Goal: Task Accomplishment & Management: Use online tool/utility

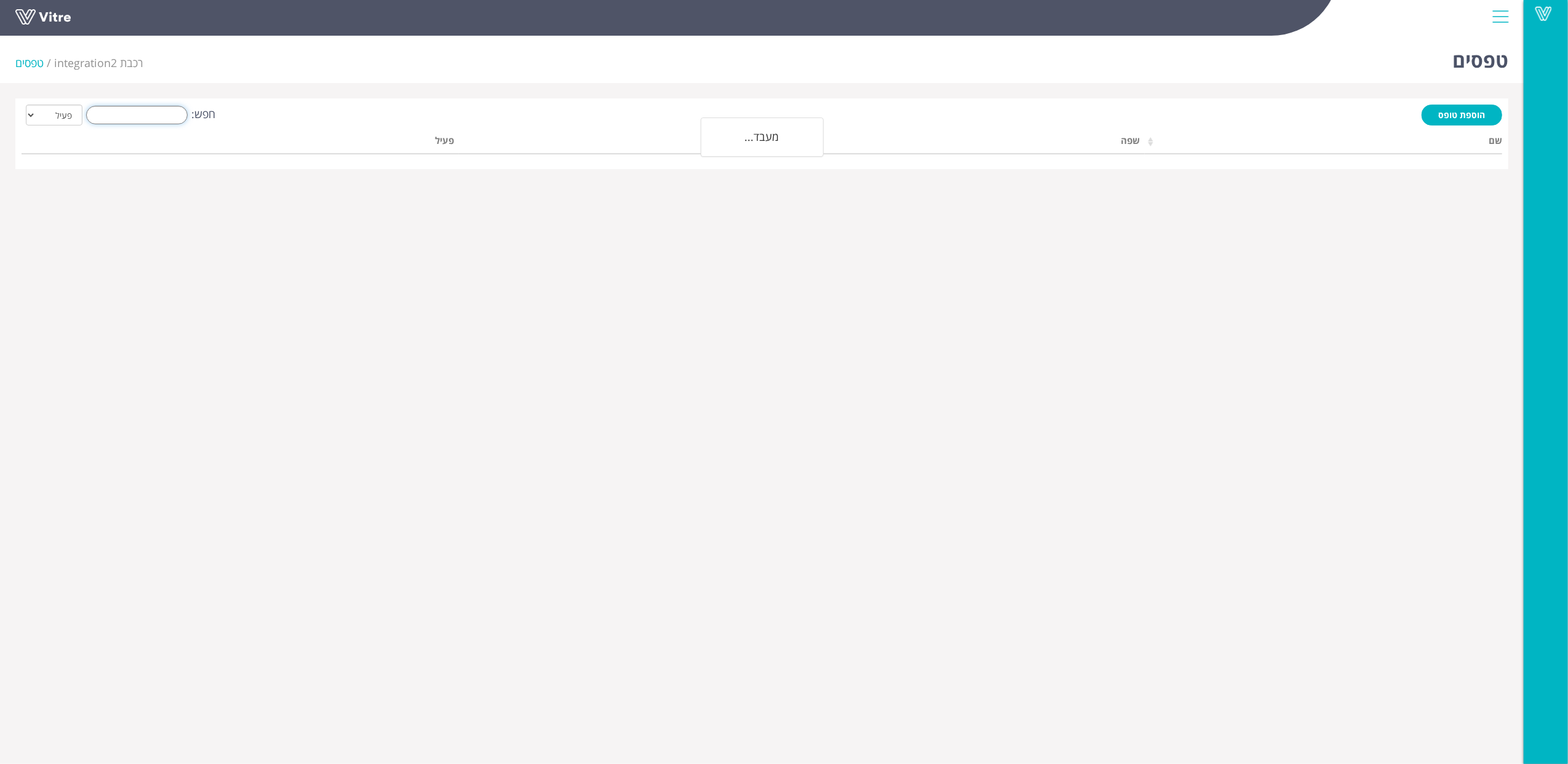
click at [180, 113] on input "חפש:" at bounding box center [137, 115] width 102 height 18
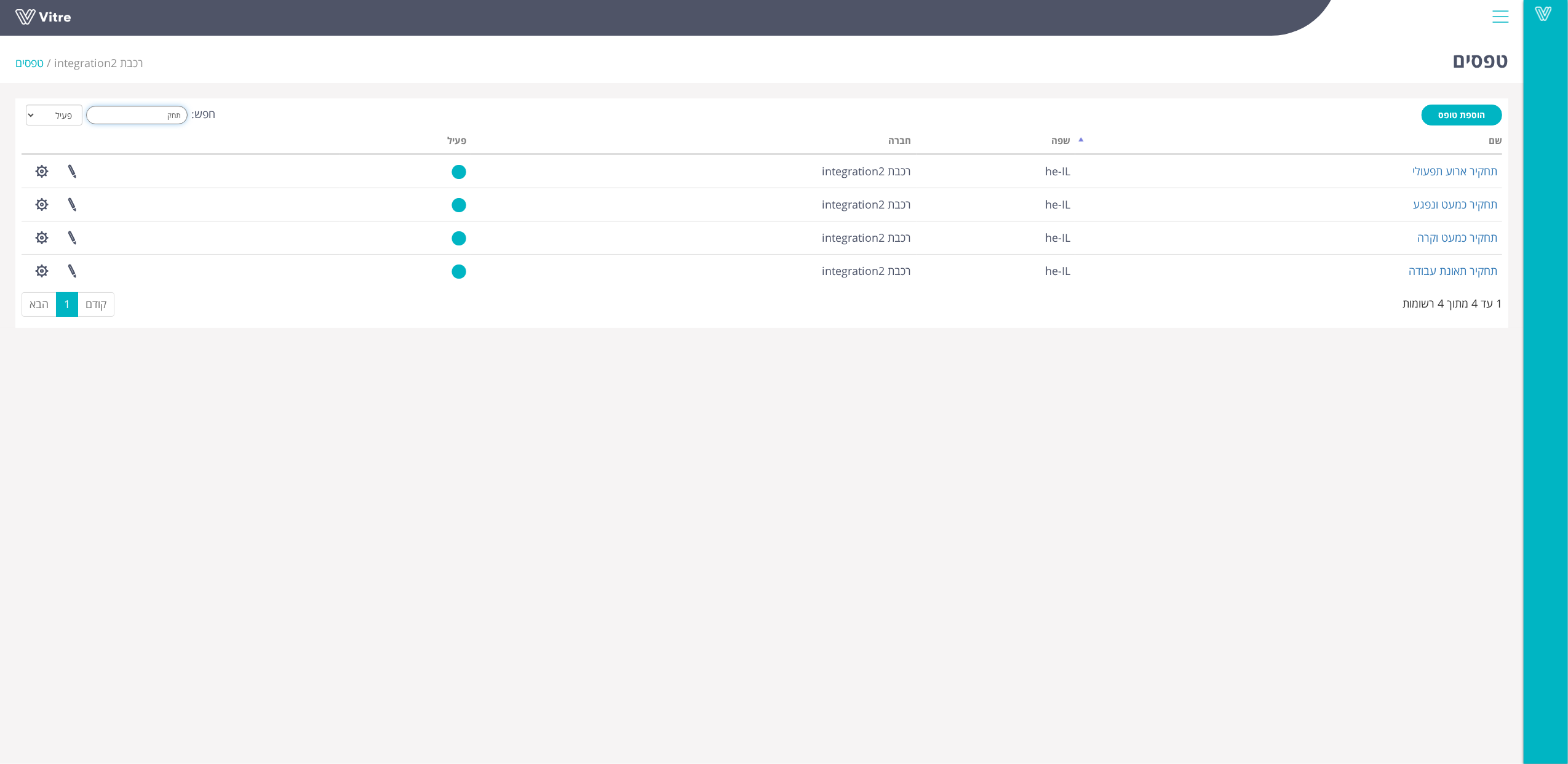
drag, startPoint x: 148, startPoint y: 114, endPoint x: 453, endPoint y: 131, distance: 305.5
click at [453, 131] on div "הוספת טופס חפש: תחק הכל פעיל לא פעיל מעבד... שם שפה חברה פעיל תחקיר ארוע תפעולי…" at bounding box center [762, 213] width 1481 height 217
type input "מ"
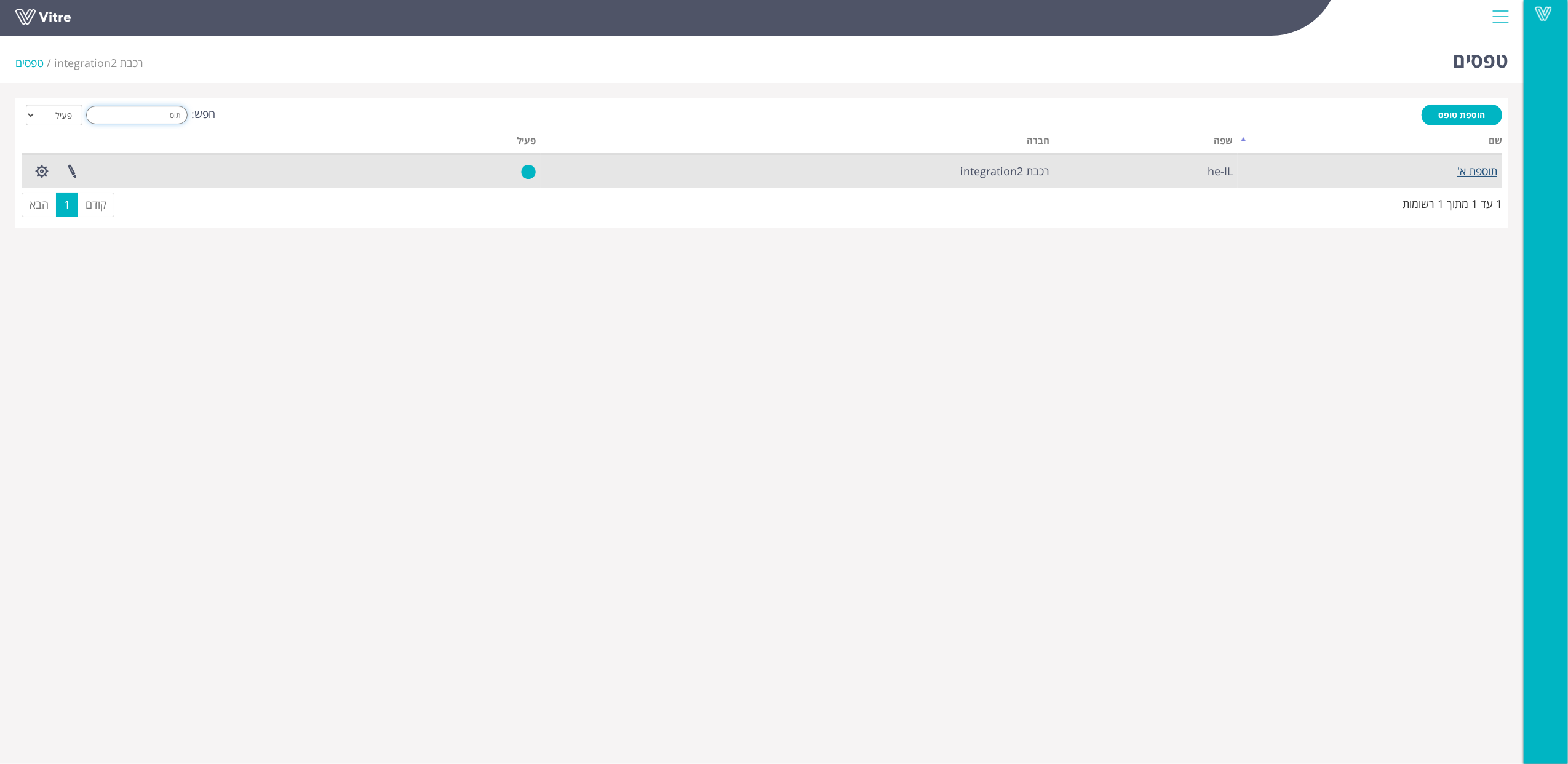
type input "תוס"
click at [1484, 168] on link "תוספת א'" at bounding box center [1477, 171] width 40 height 15
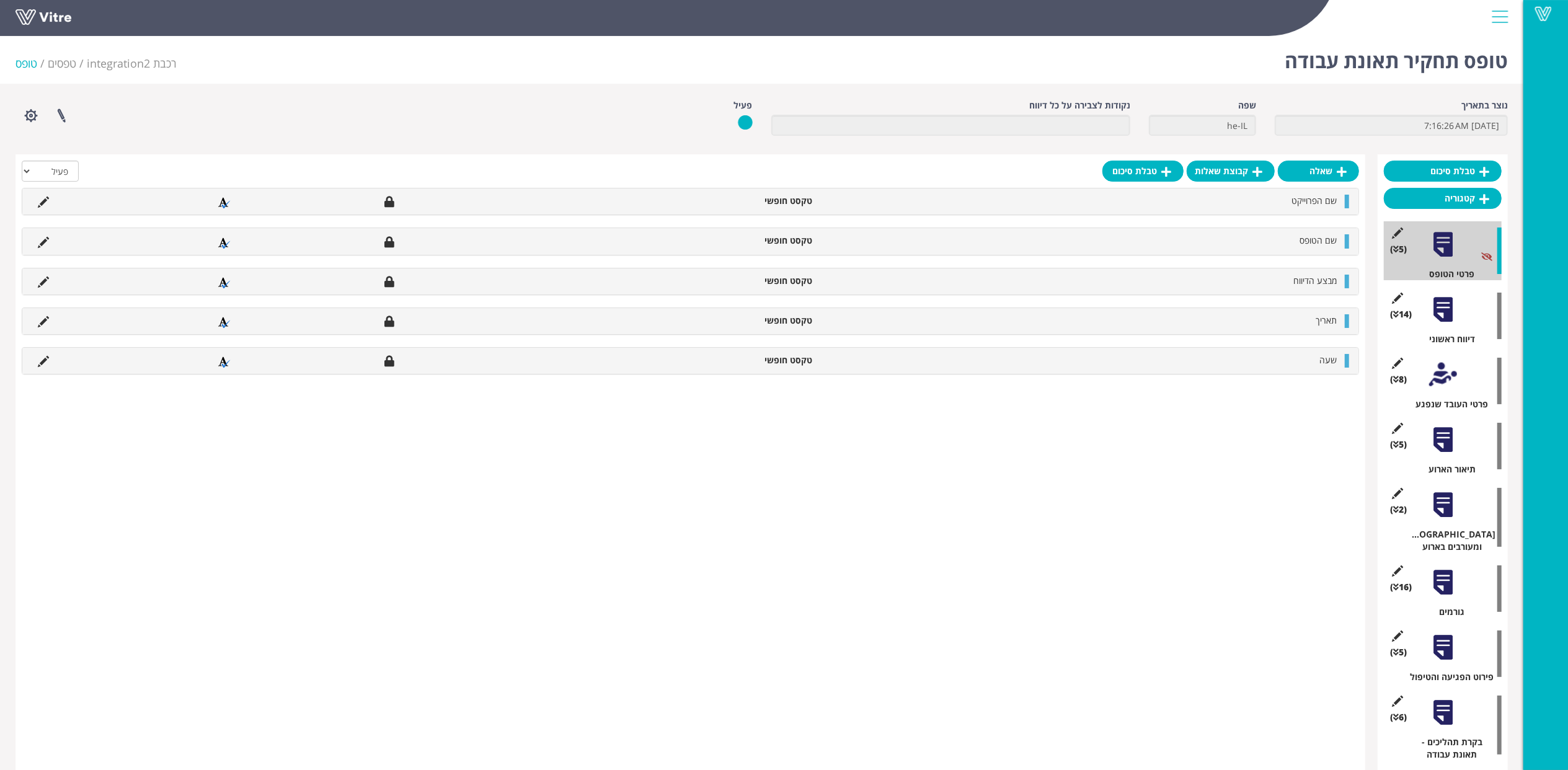
click at [1449, 574] on div at bounding box center [1443, 582] width 28 height 28
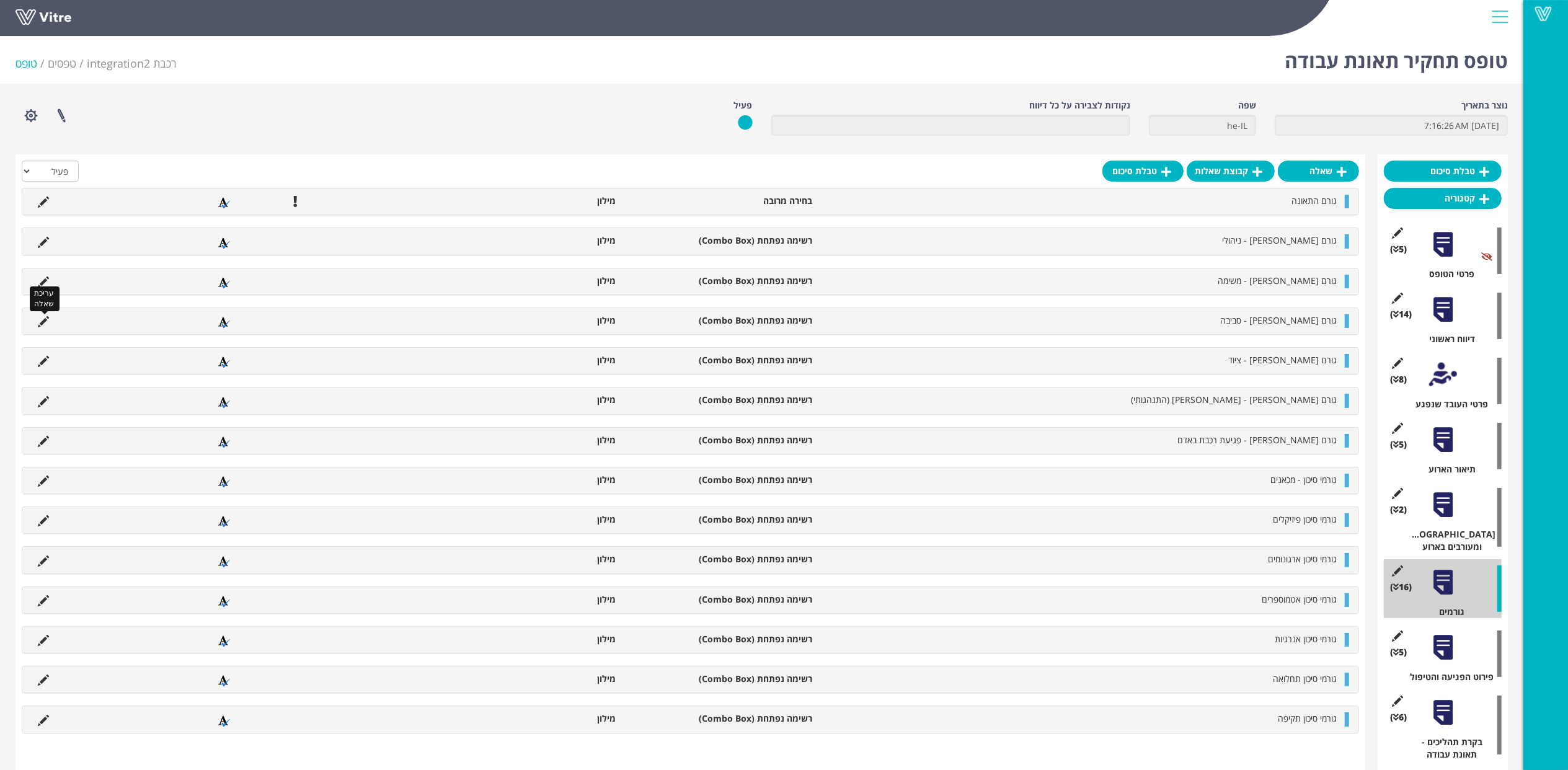
click at [49, 317] on icon at bounding box center [43, 322] width 11 height 11
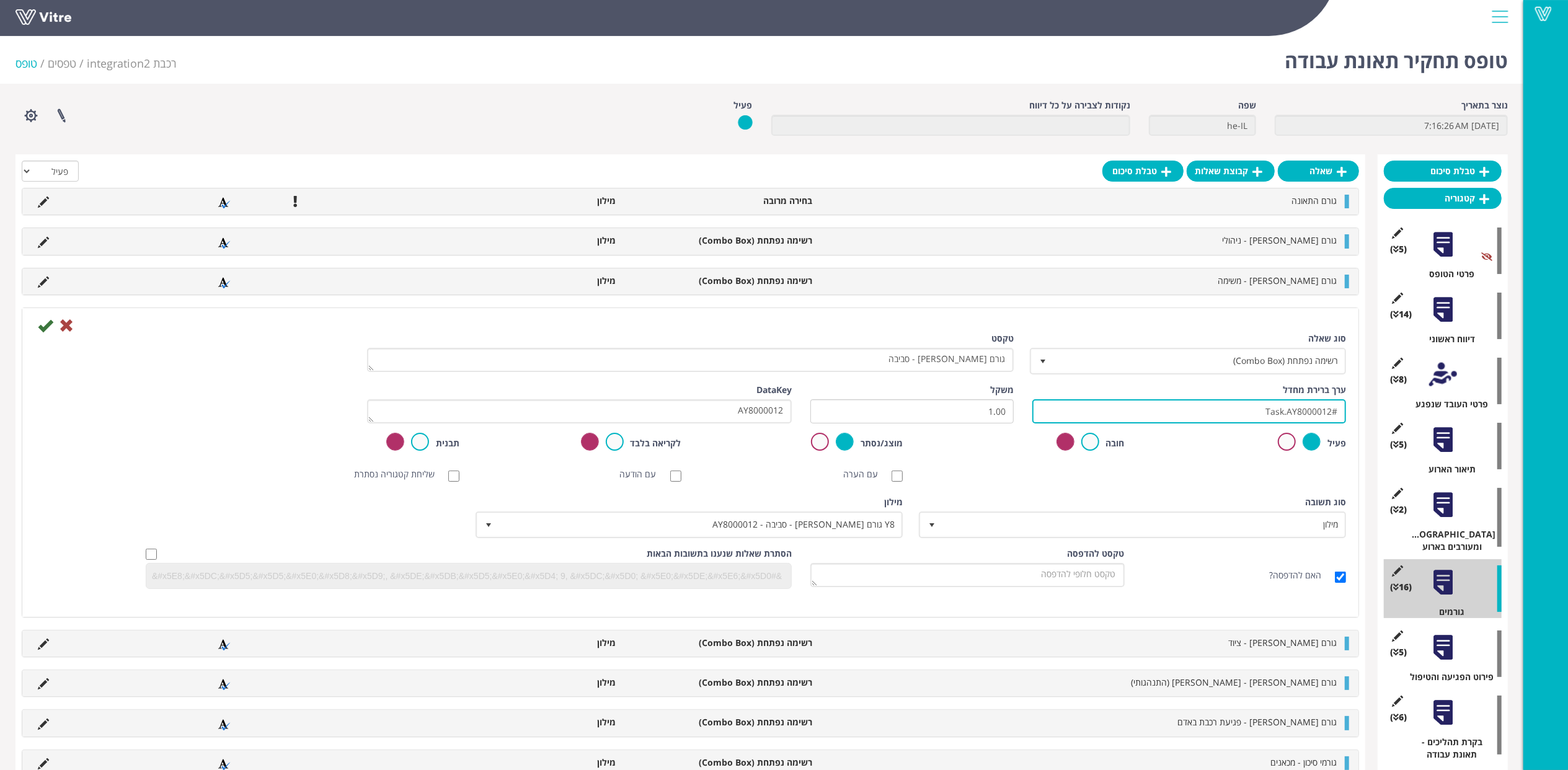
drag, startPoint x: 1197, startPoint y: 416, endPoint x: 1382, endPoint y: 415, distance: 185.0
click at [1382, 415] on div "טבלת סיכום קטגוריה (5 ) פרטי הטופס (14 ) דיווח ראשוני (0 ) נתוני רכבת (8 ) פרטי…" at bounding box center [761, 595] width 1492 height 880
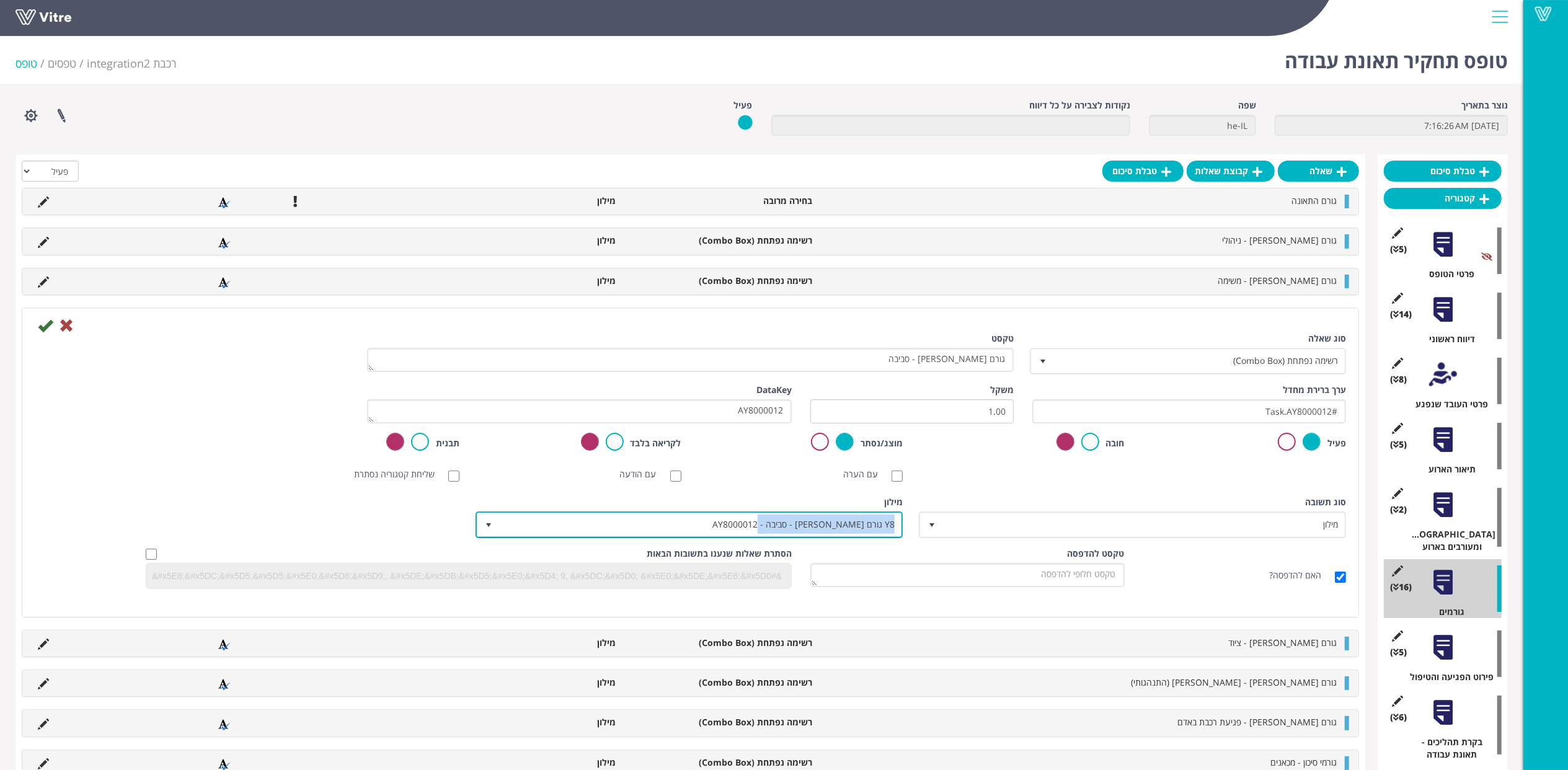
drag, startPoint x: 761, startPoint y: 530, endPoint x: 901, endPoint y: 531, distance: 140.0
click at [901, 531] on span "Y8 גורם [PERSON_NAME] - סביבה - AY8000012" at bounding box center [700, 525] width 402 height 23
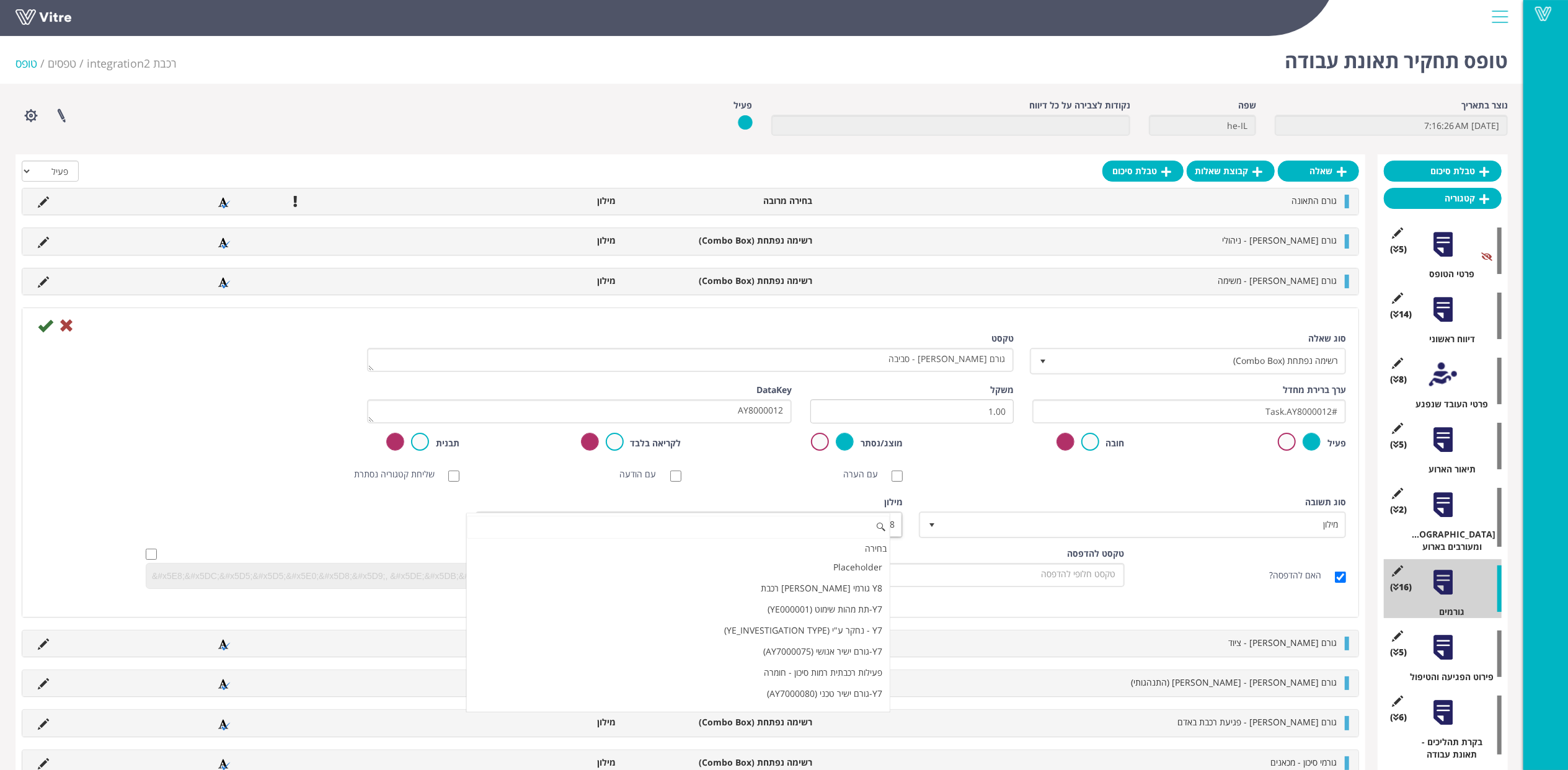
scroll to position [1418, 0]
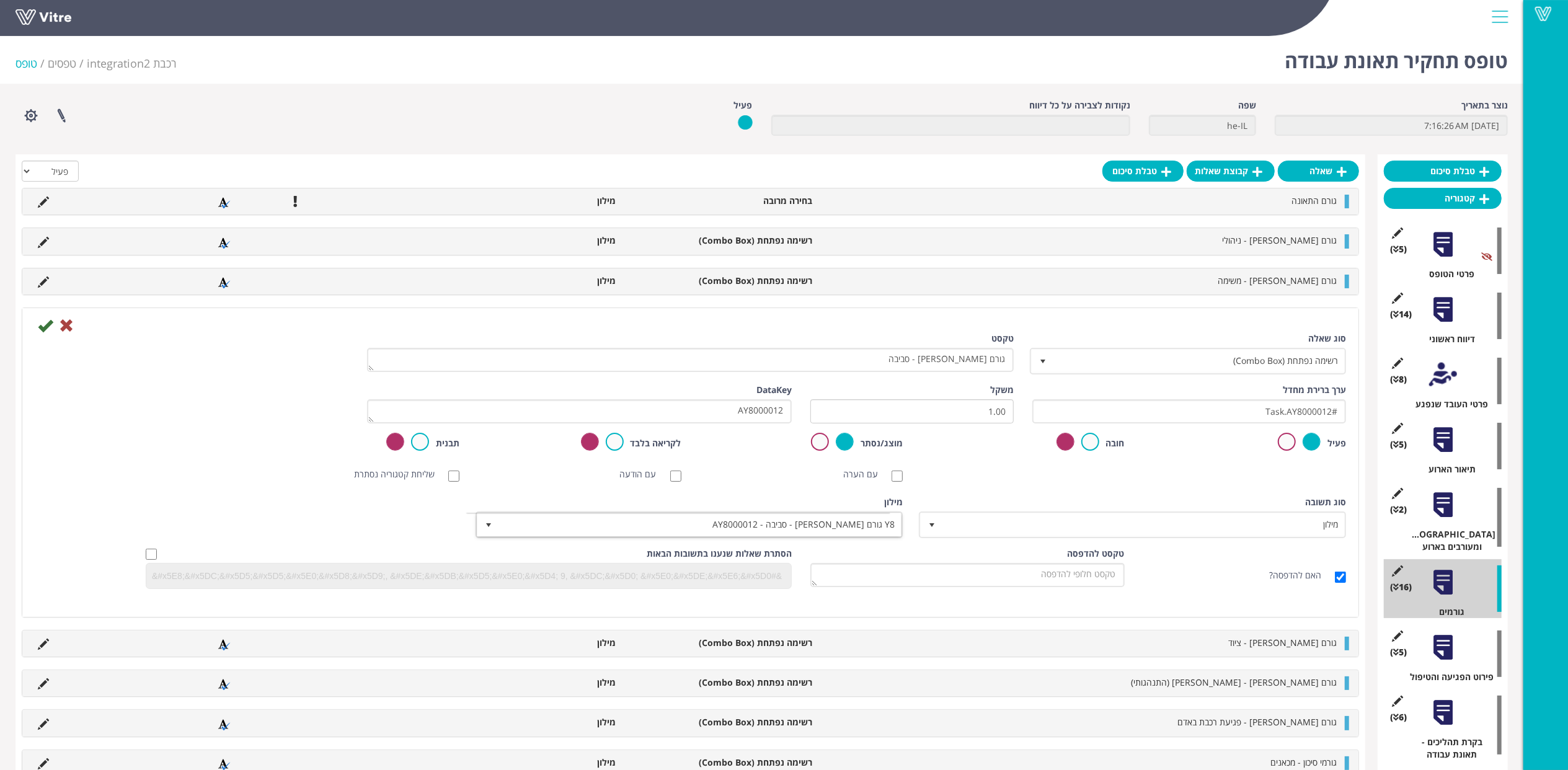
click at [158, 502] on div "סוג [PERSON_NAME] מילון 1 סוג [PERSON_NAME] מילון 1 מודול בחירה שאלה זו תקבע את…" at bounding box center [690, 521] width 1330 height 51
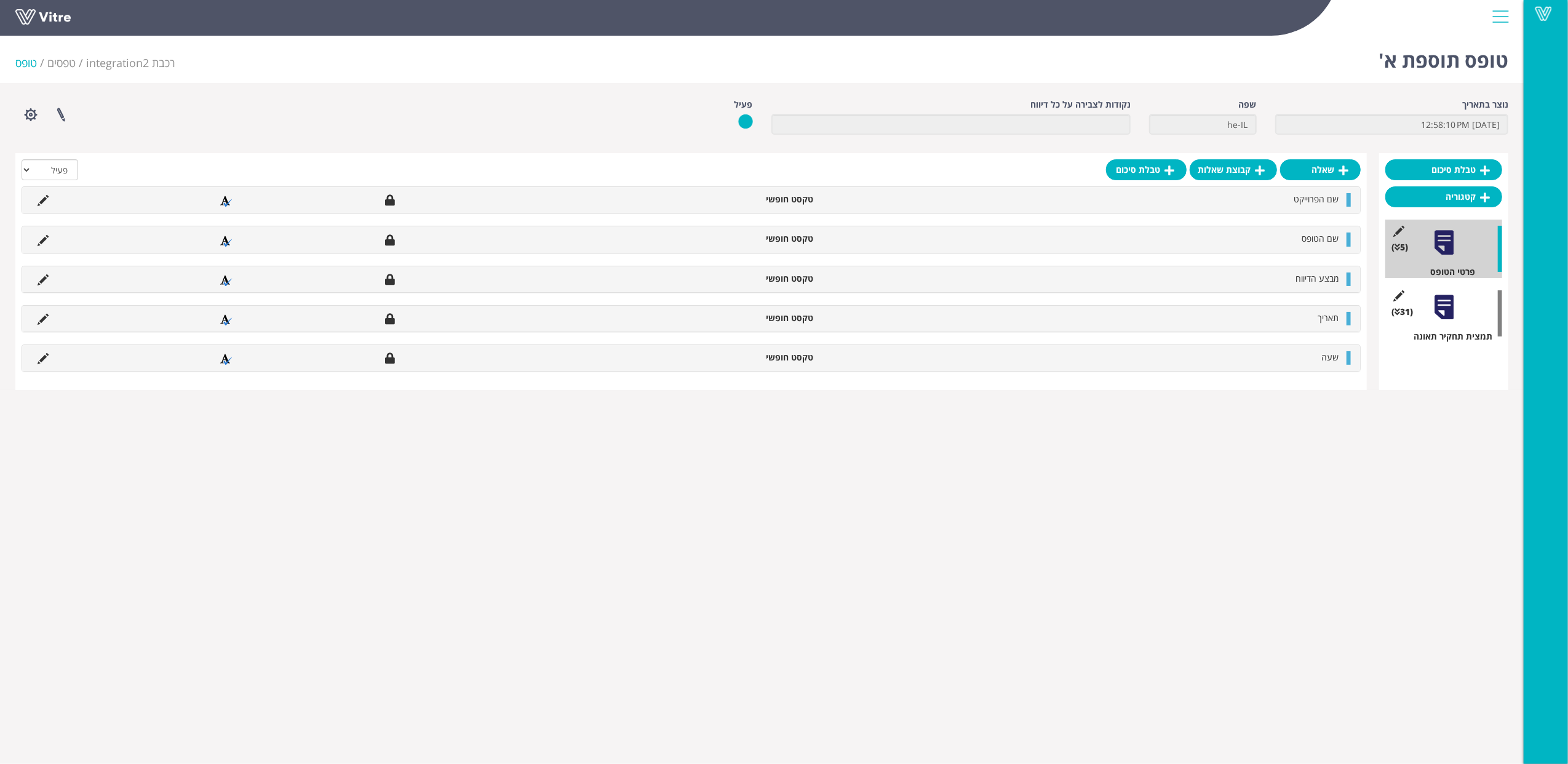
click at [1448, 311] on div at bounding box center [1443, 307] width 27 height 27
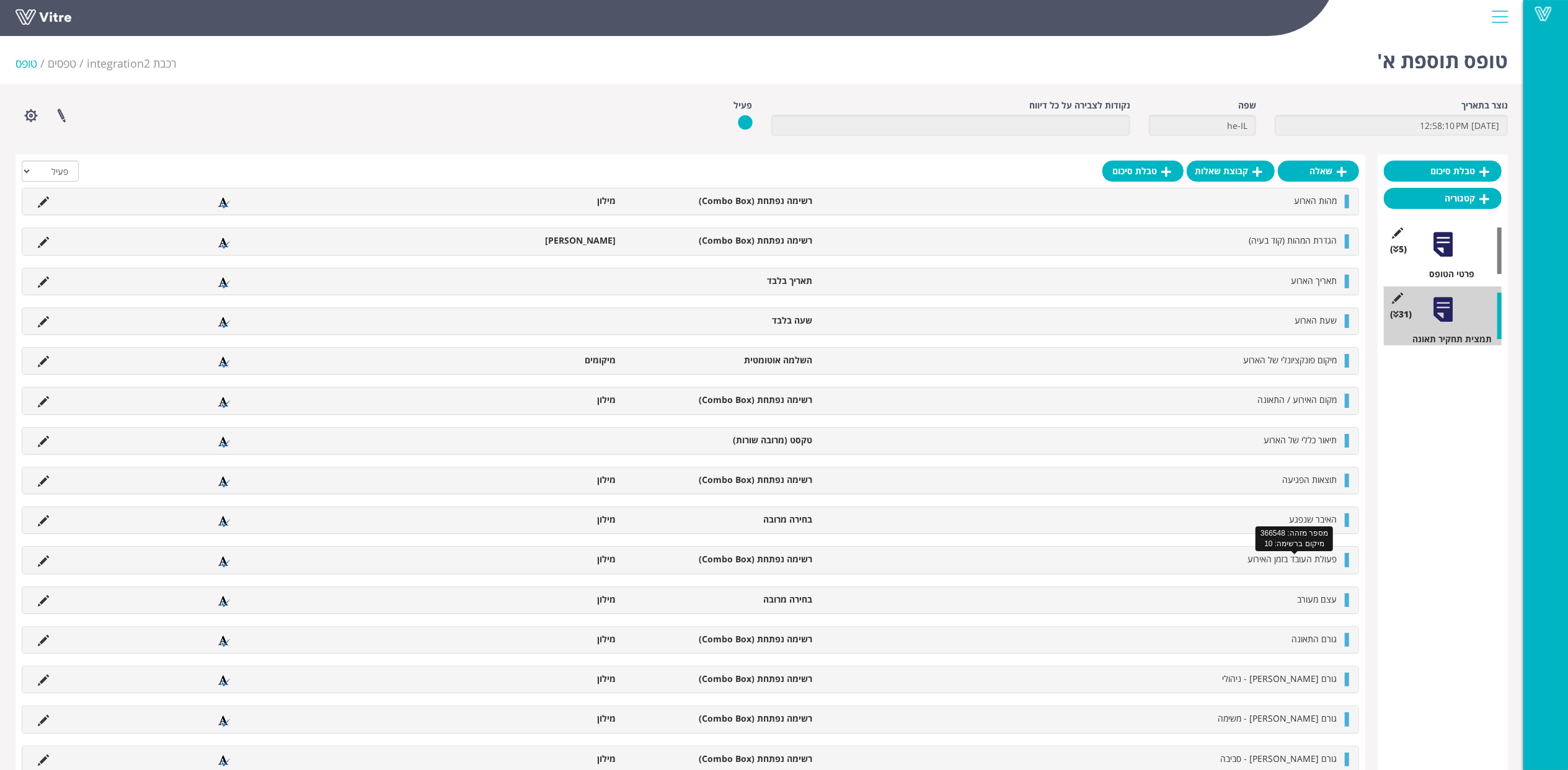
scroll to position [82, 0]
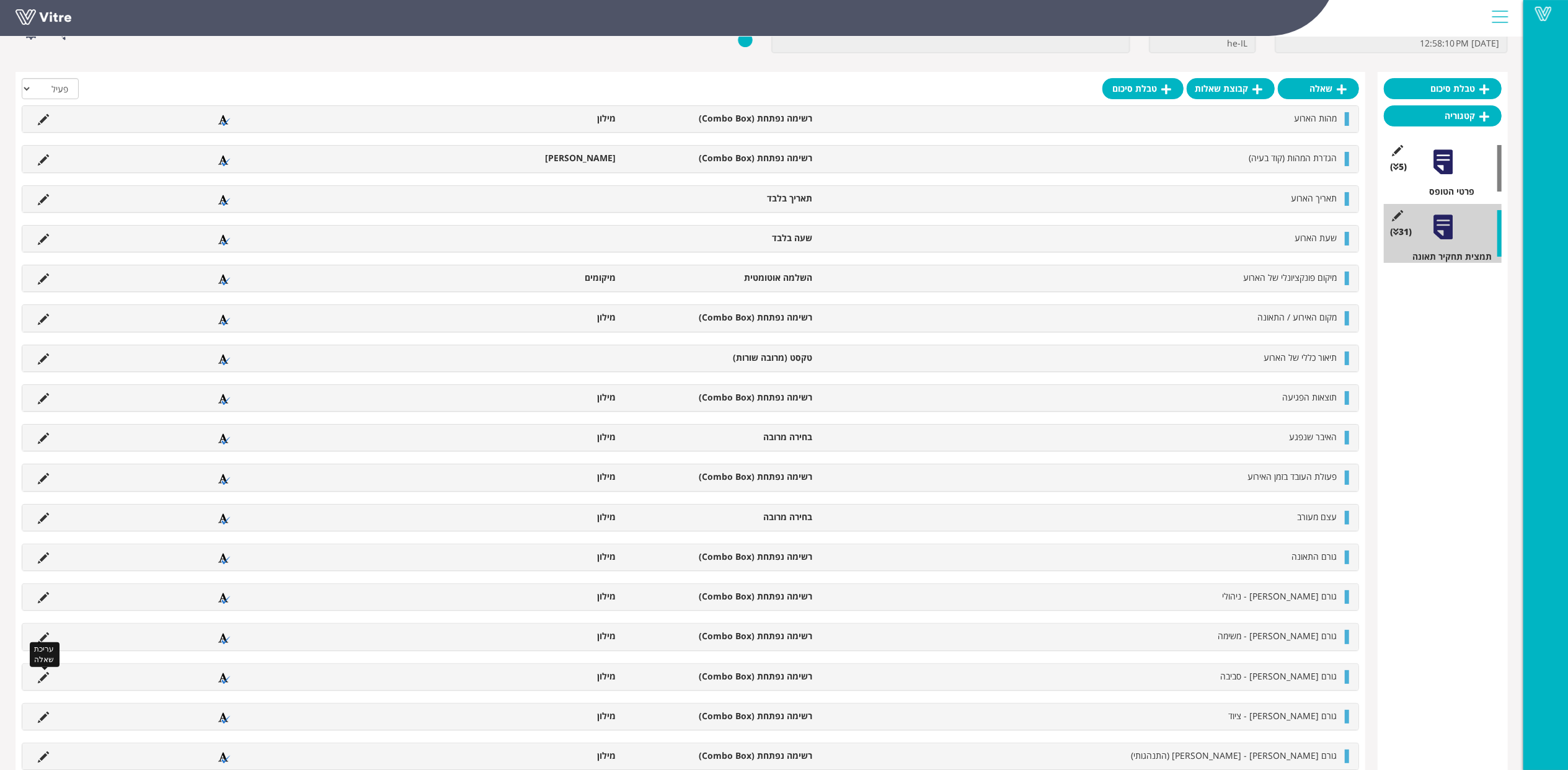
click at [44, 680] on icon at bounding box center [43, 678] width 11 height 11
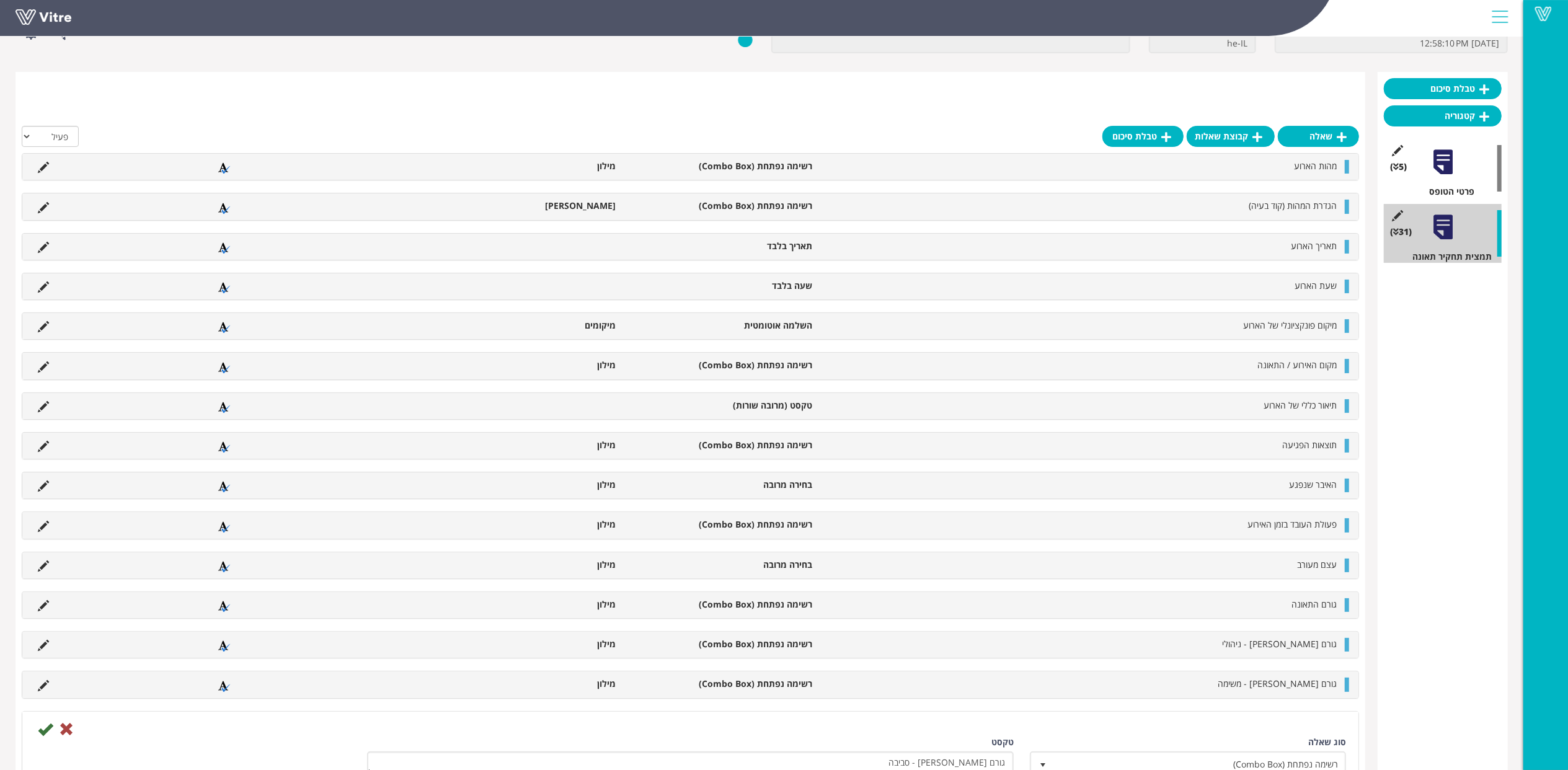
scroll to position [165, 0]
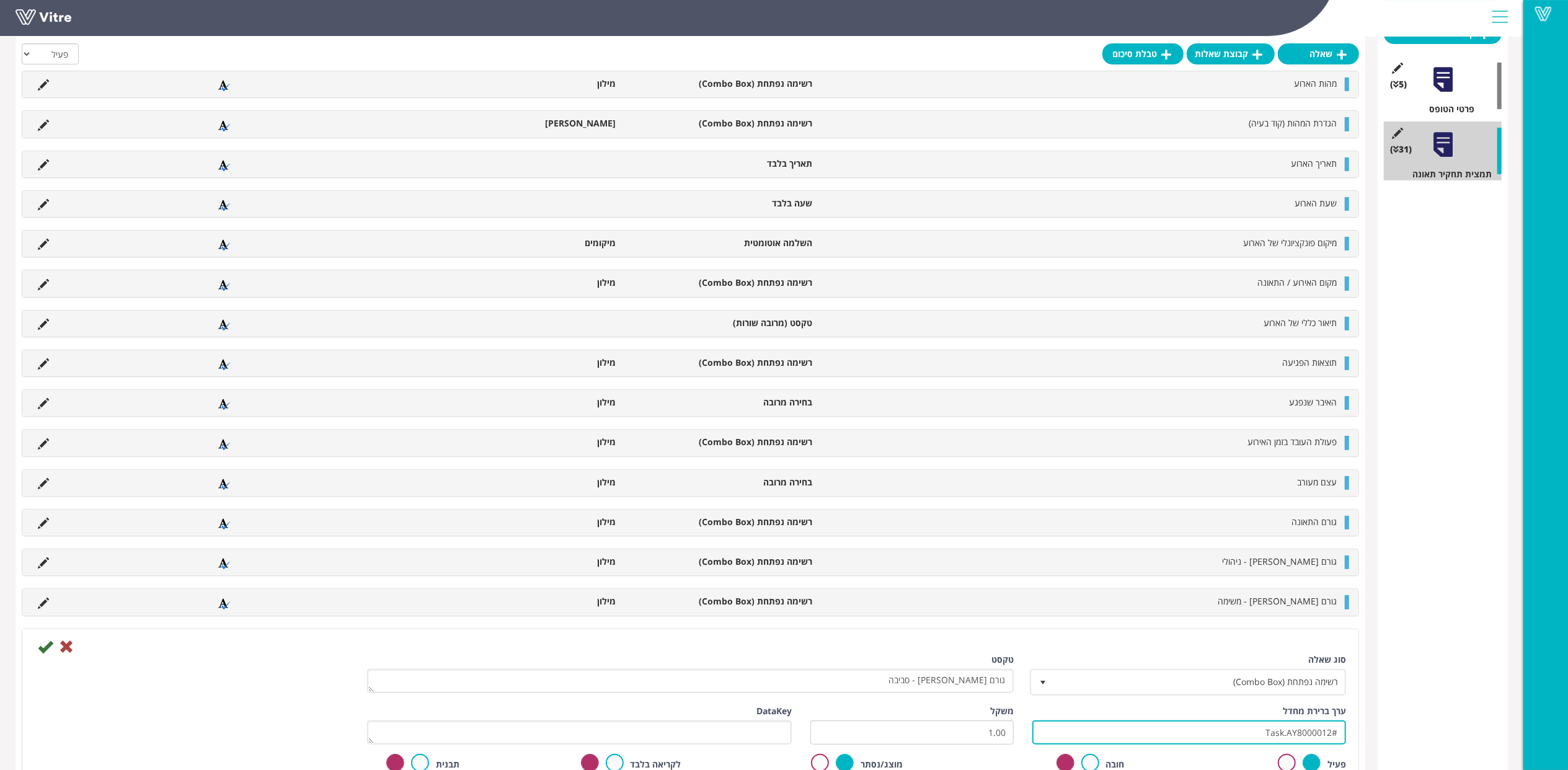
drag, startPoint x: 1231, startPoint y: 740, endPoint x: 1479, endPoint y: 735, distance: 248.1
click at [44, 650] on icon at bounding box center [45, 647] width 15 height 15
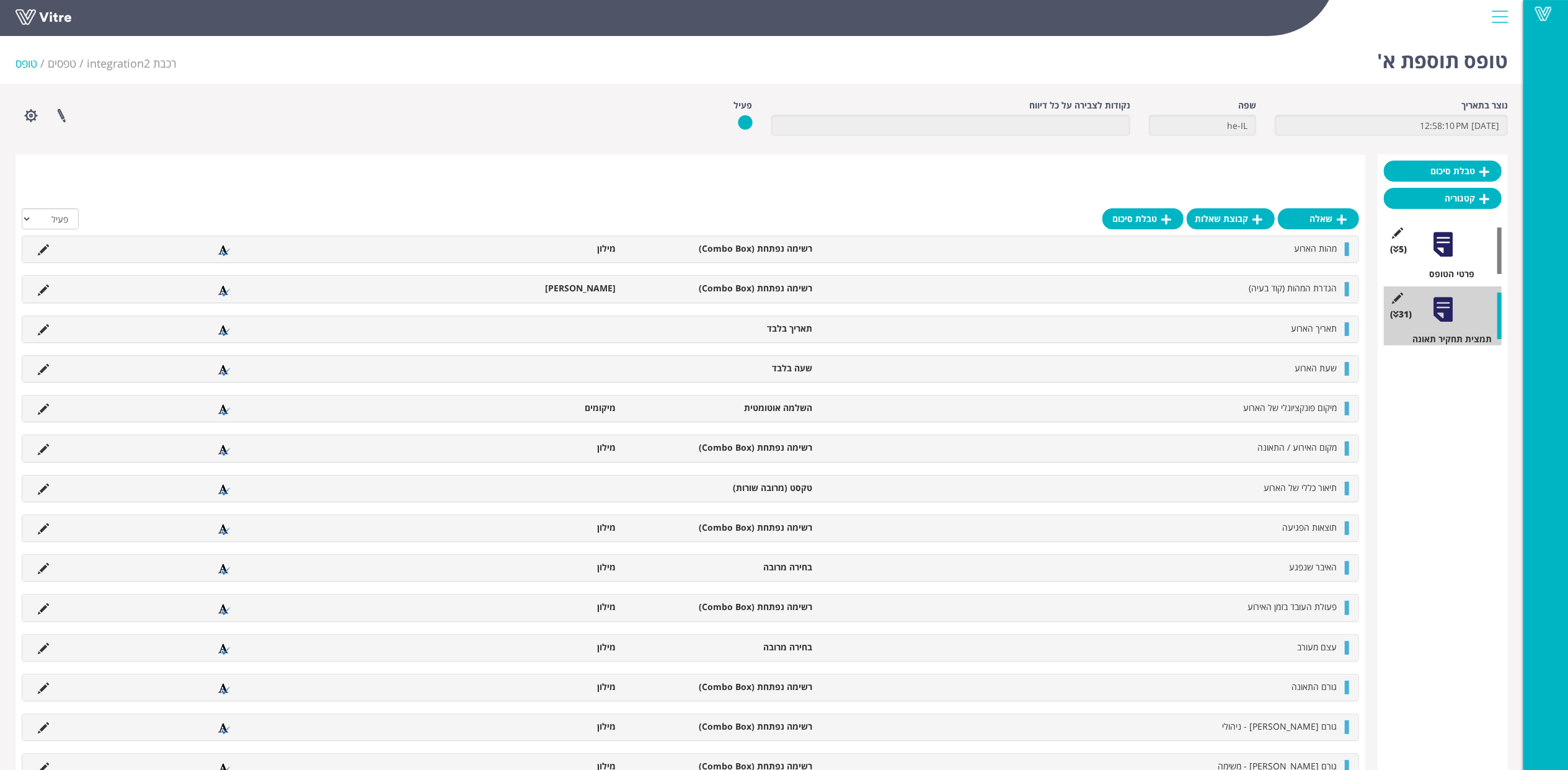
scroll to position [248, 0]
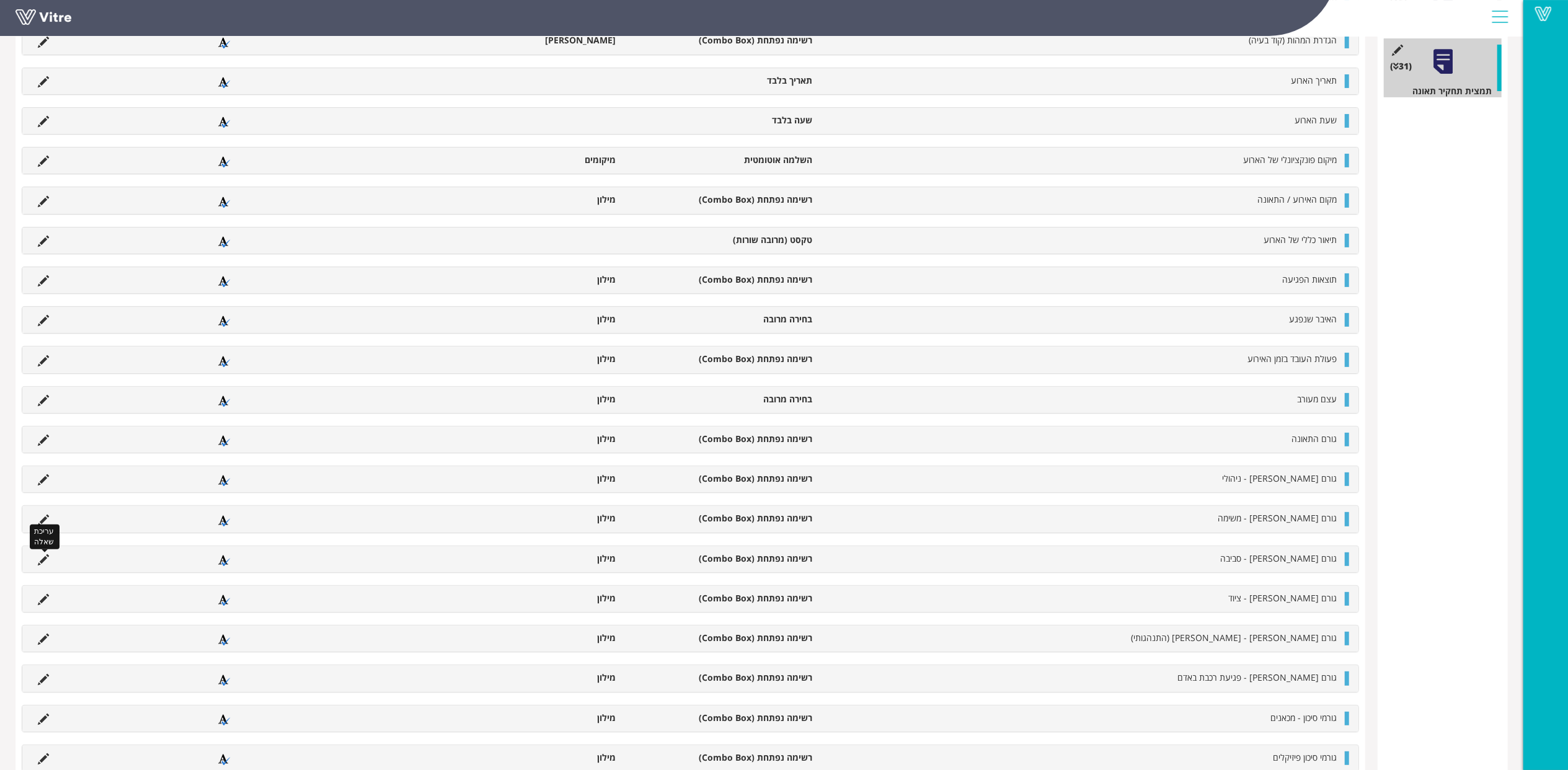
click at [44, 559] on icon at bounding box center [43, 559] width 11 height 11
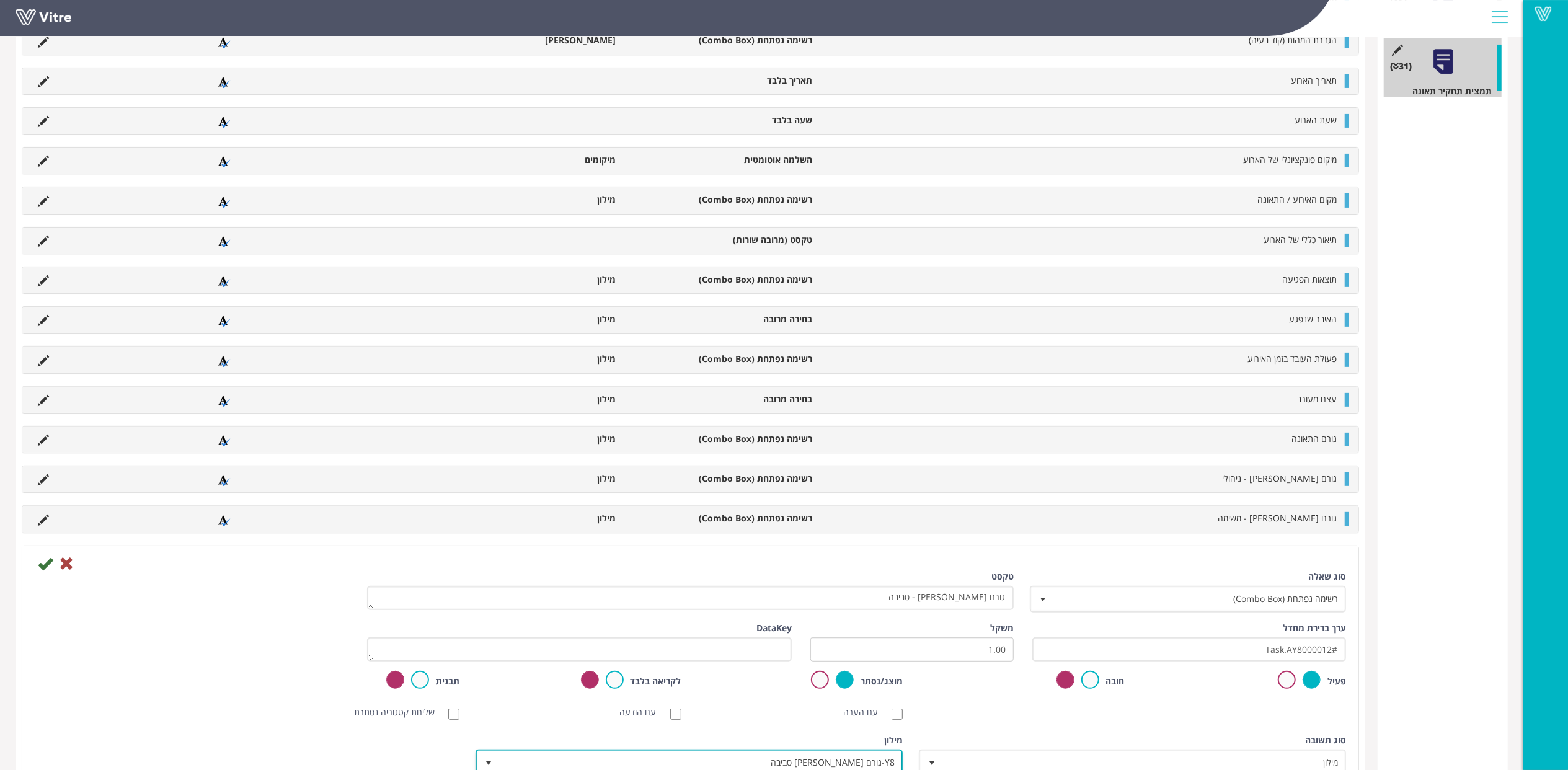
click at [807, 762] on span "Y8-גורם [PERSON_NAME] סביבה" at bounding box center [700, 762] width 402 height 23
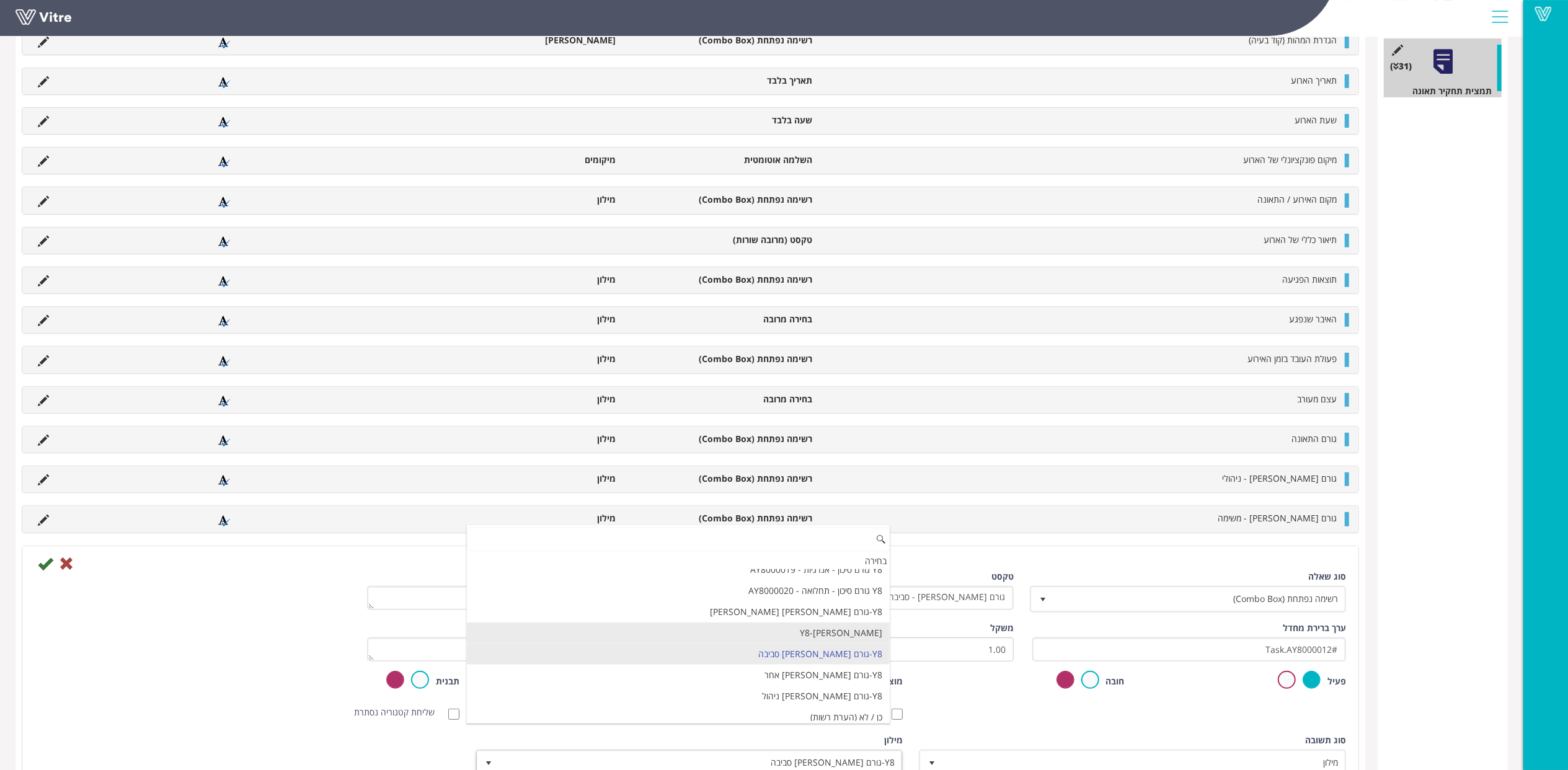
paste input "Y8 גורם שורש - סביבה - AY8000012"
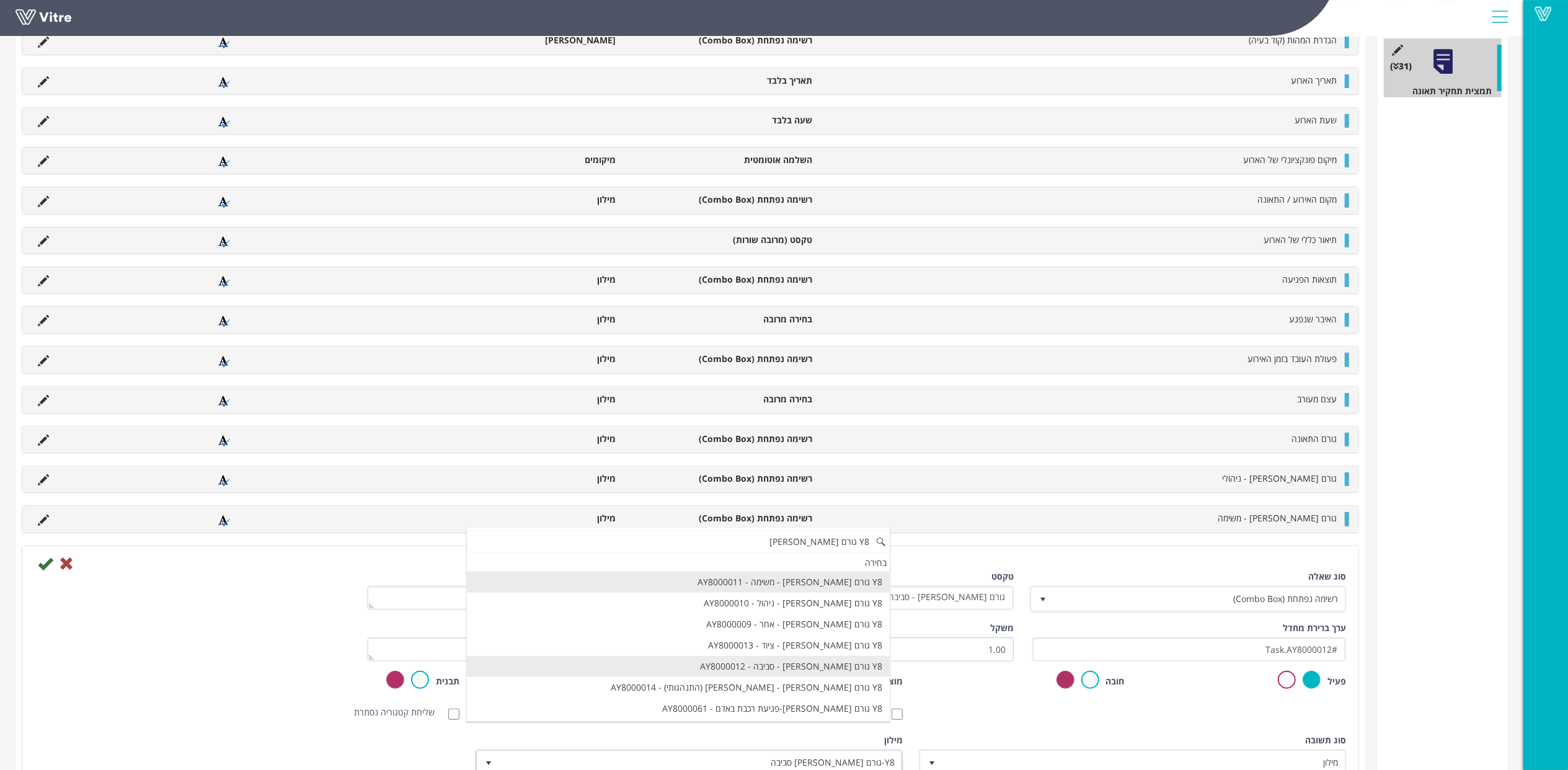
click at [860, 678] on li "Y8 גורם [PERSON_NAME] - סביבה - AY8000012" at bounding box center [678, 667] width 423 height 21
type input "Y8 גורם שורש"
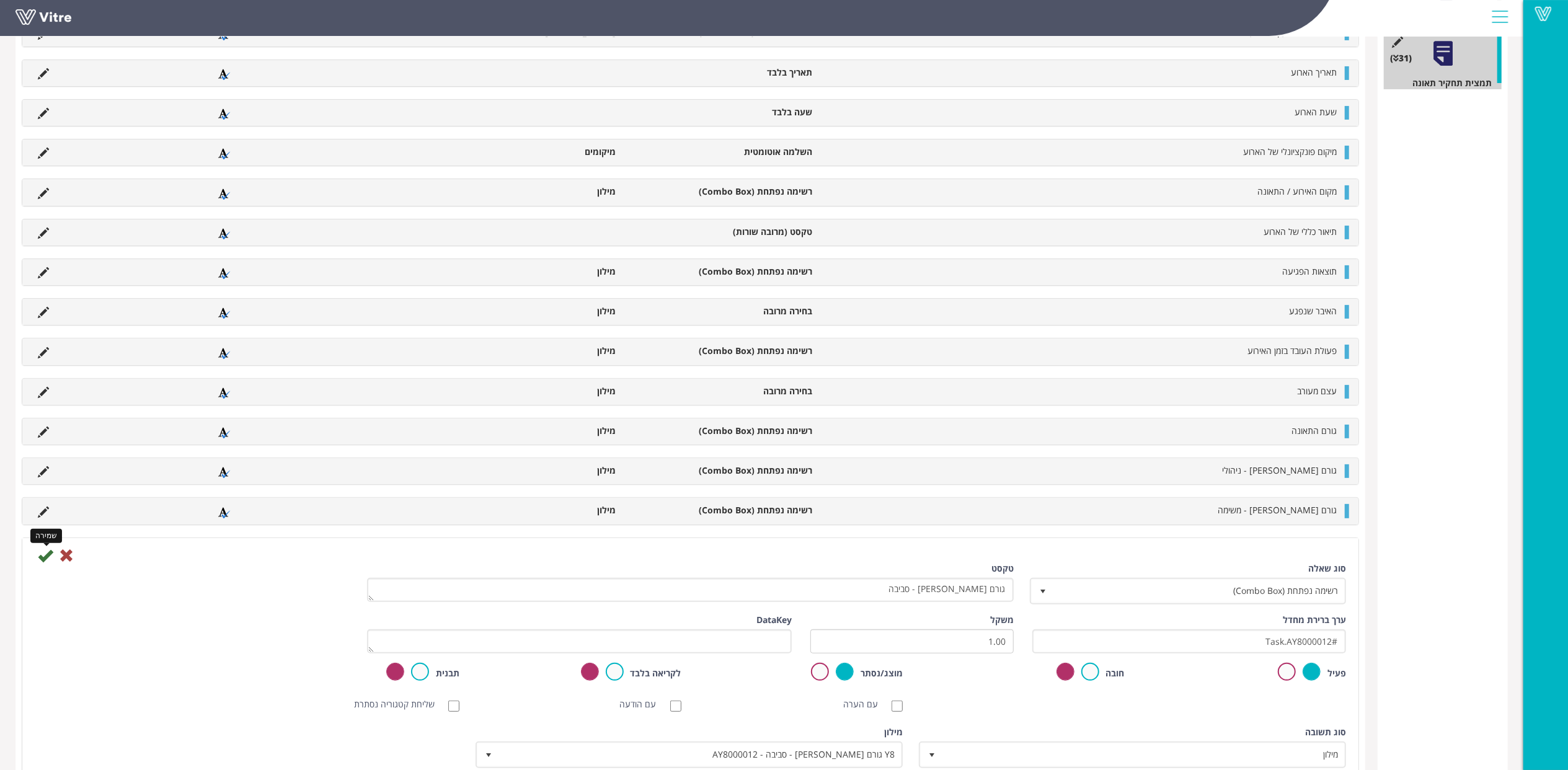
click at [44, 559] on icon at bounding box center [45, 556] width 15 height 15
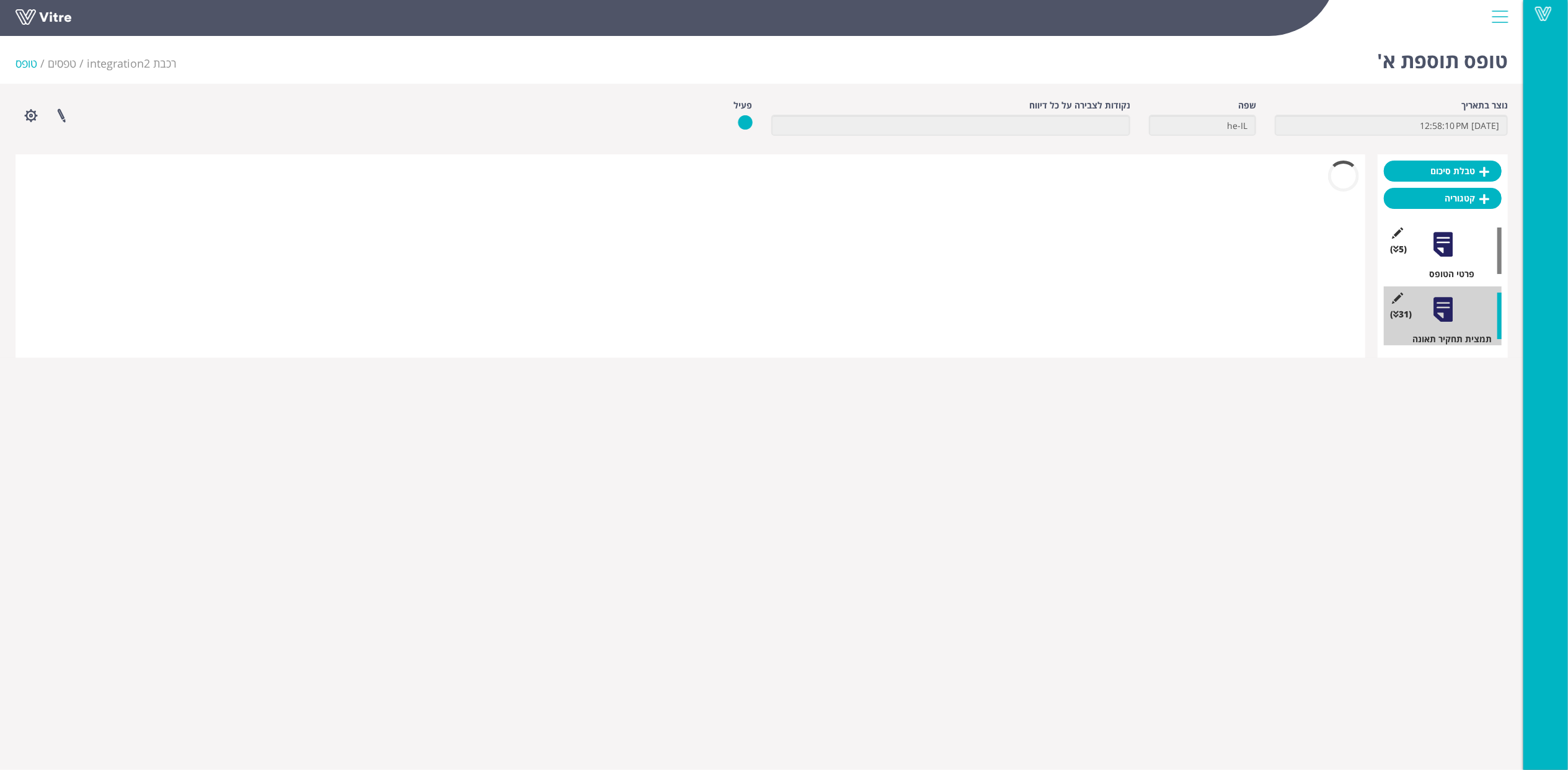
scroll to position [0, 0]
